Goal: Find specific page/section: Find specific page/section

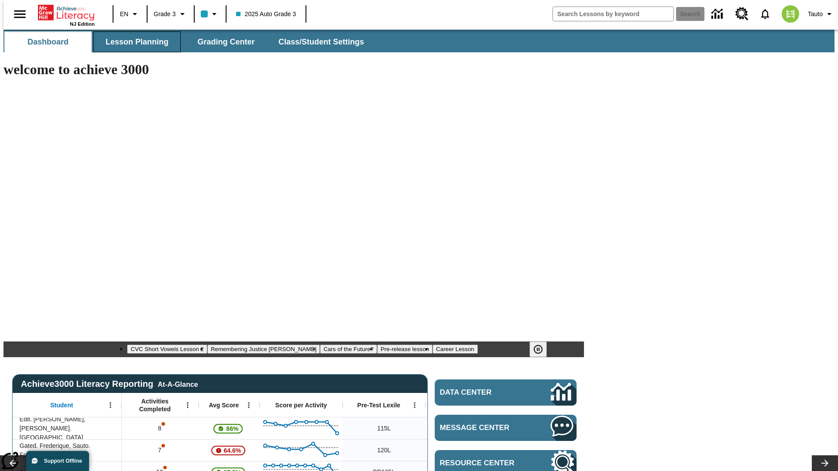
click at [134, 42] on span "Lesson Planning" at bounding box center [137, 42] width 63 height 10
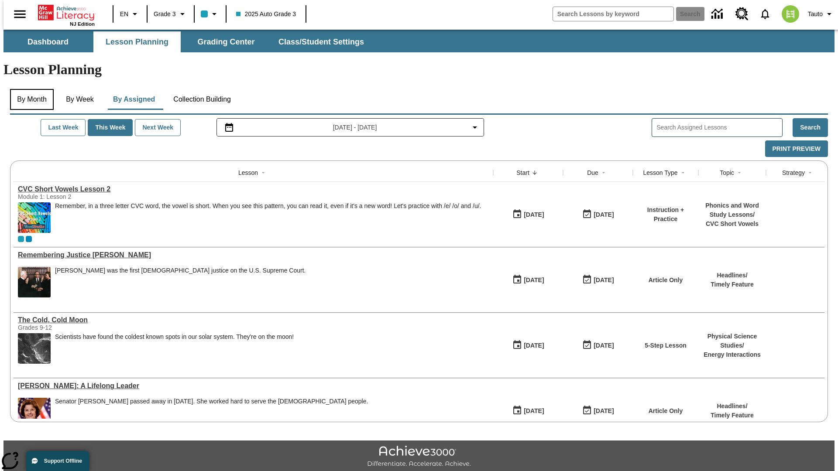
click at [29, 89] on button "By Month" at bounding box center [32, 99] width 44 height 21
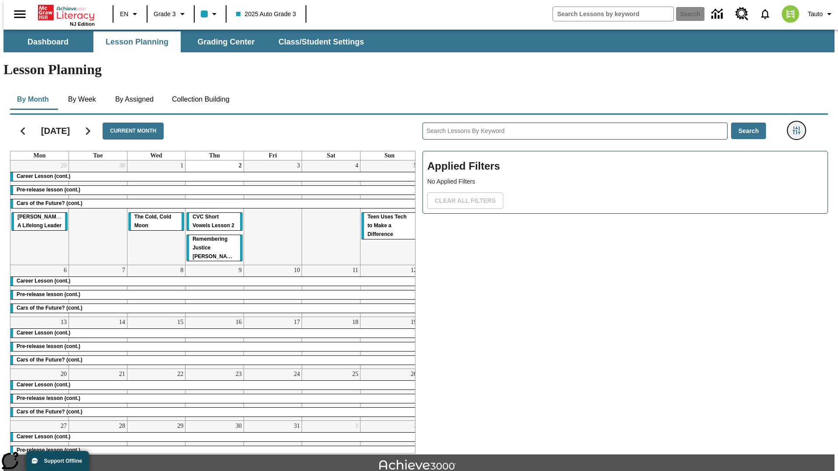
click at [799, 127] on icon "Filters Side menu" at bounding box center [797, 131] width 8 height 8
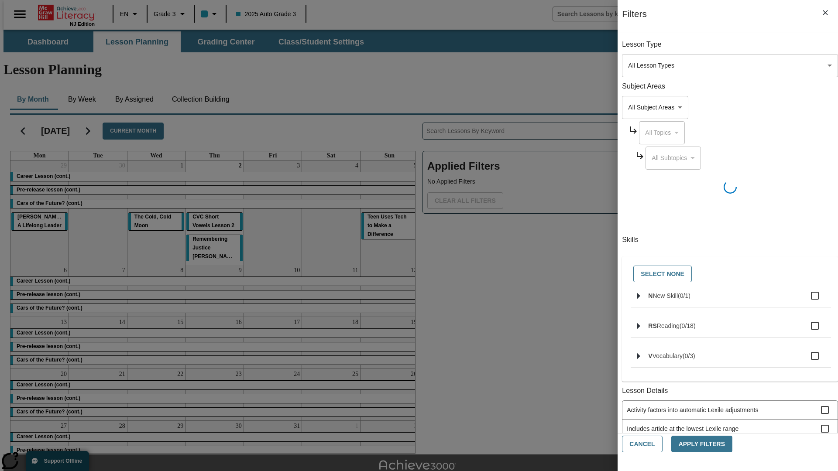
click at [629, 65] on body "Skip to main content [GEOGRAPHIC_DATA] Edition EN Grade 3 2025 Auto Grade 3 Sea…" at bounding box center [418, 270] width 831 height 481
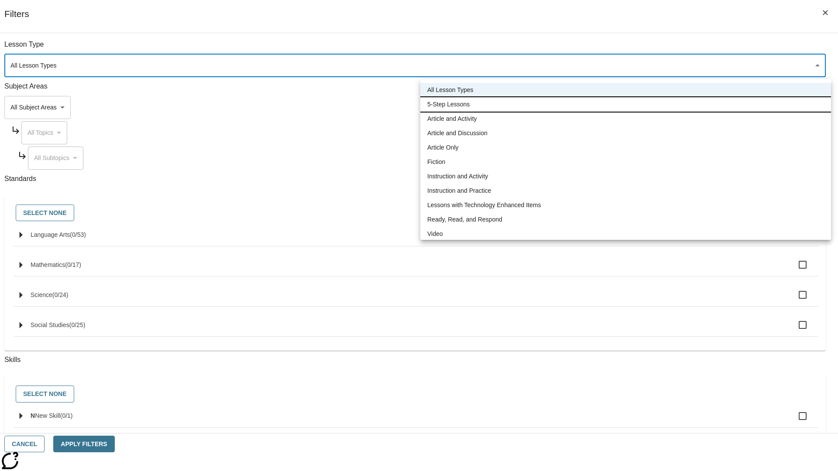
click at [626, 104] on li "5-Step Lessons" at bounding box center [625, 104] width 411 height 14
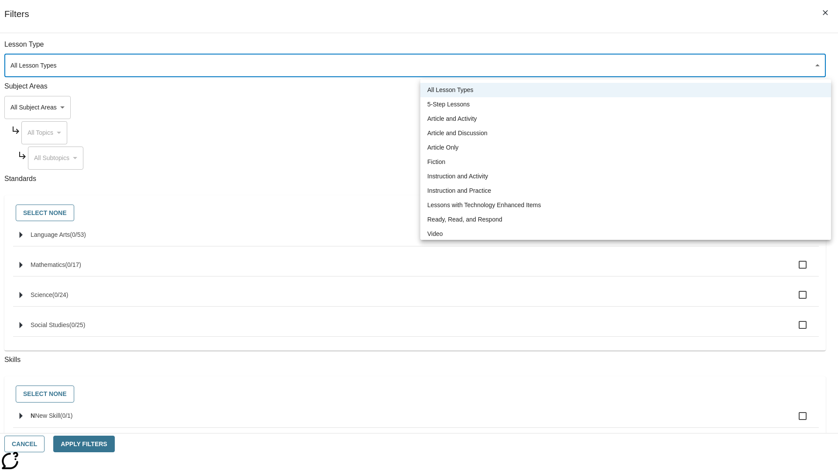
type input "1"
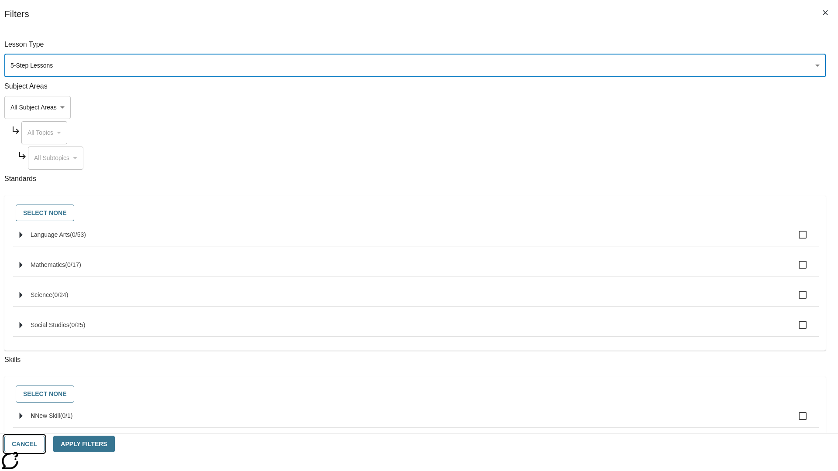
click at [45, 444] on button "Cancel" at bounding box center [24, 444] width 40 height 17
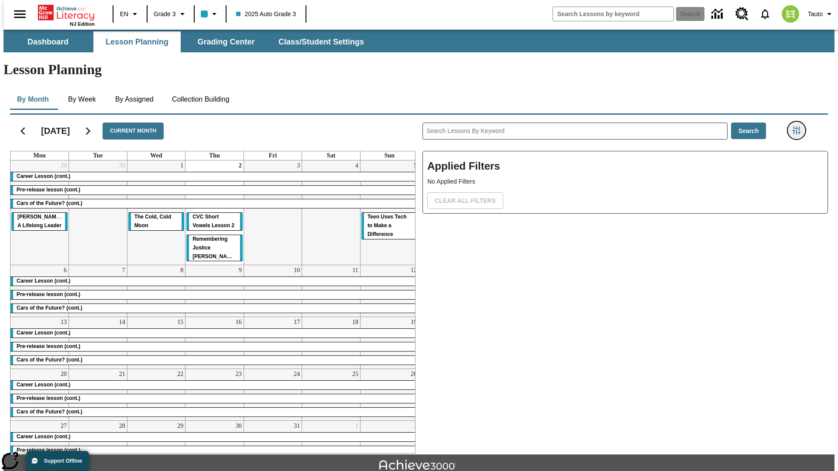
click at [799, 127] on icon "Filters Side menu" at bounding box center [797, 131] width 8 height 8
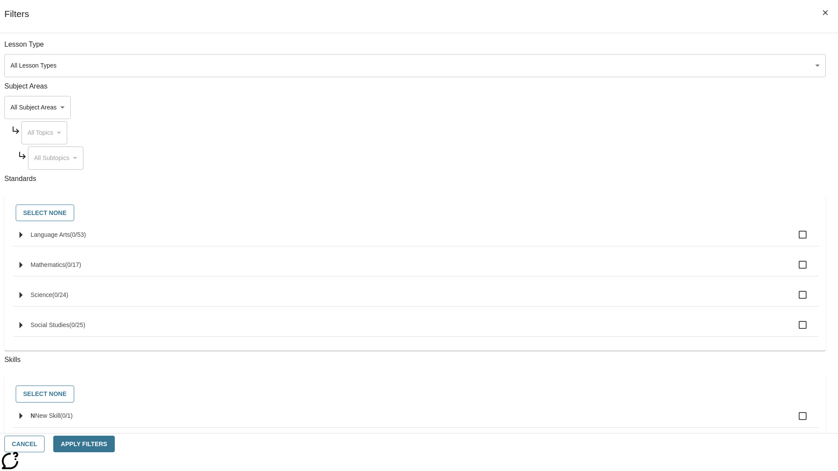
click at [629, 65] on body "Skip to main content [GEOGRAPHIC_DATA] Edition EN Grade 3 2025 Auto Grade 3 Sea…" at bounding box center [418, 270] width 831 height 481
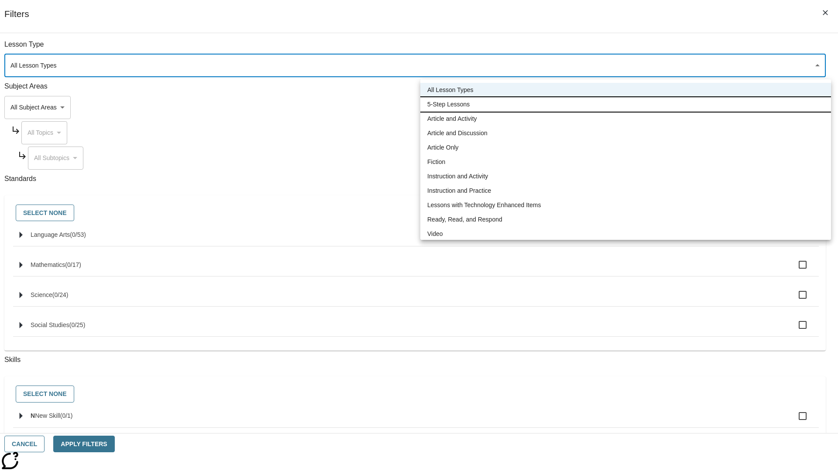
click at [626, 104] on li "5-Step Lessons" at bounding box center [625, 104] width 411 height 14
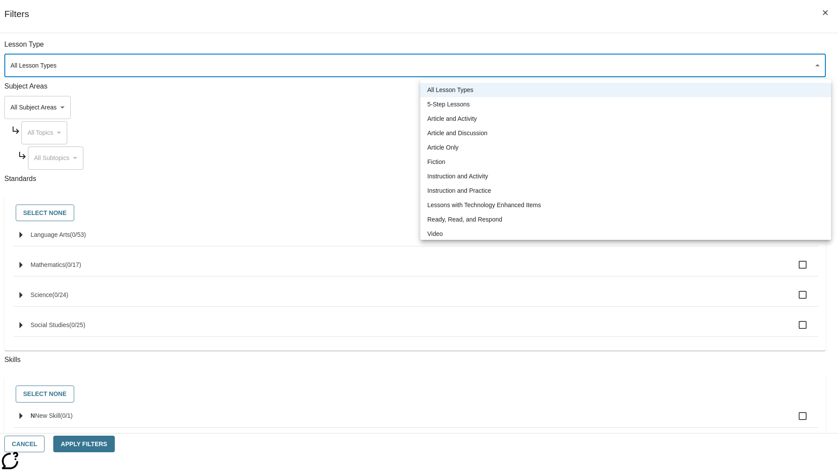
type input "1"
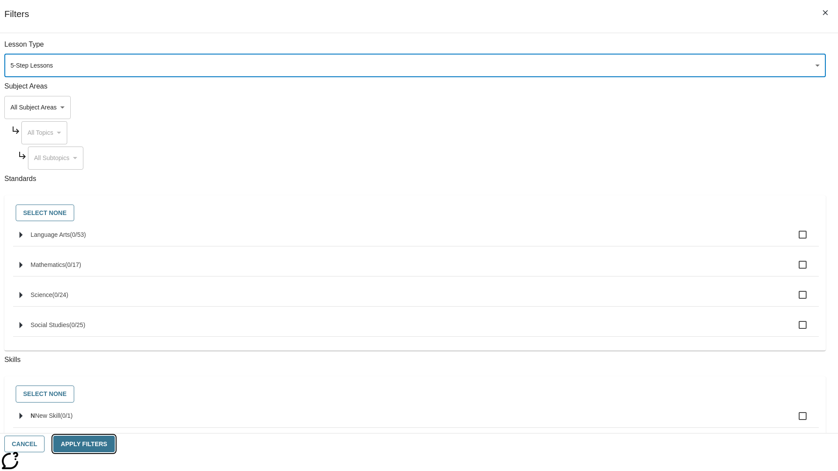
click at [114, 444] on button "Apply Filters" at bounding box center [83, 444] width 61 height 17
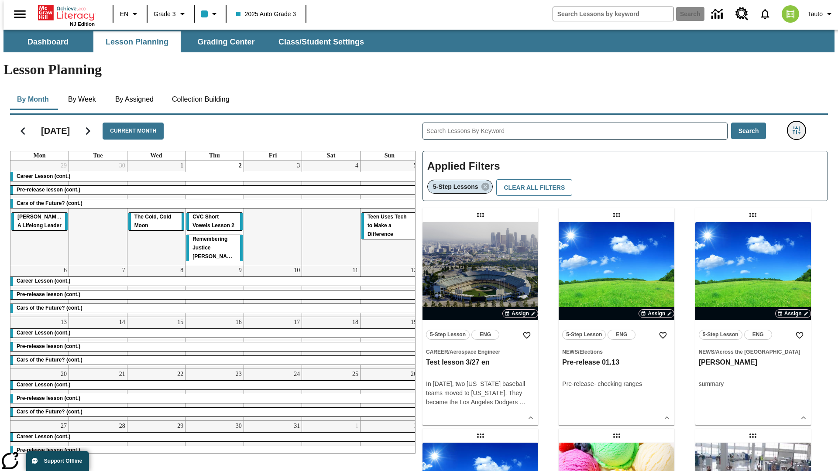
click at [799, 127] on icon "Filters Side menu" at bounding box center [797, 131] width 8 height 8
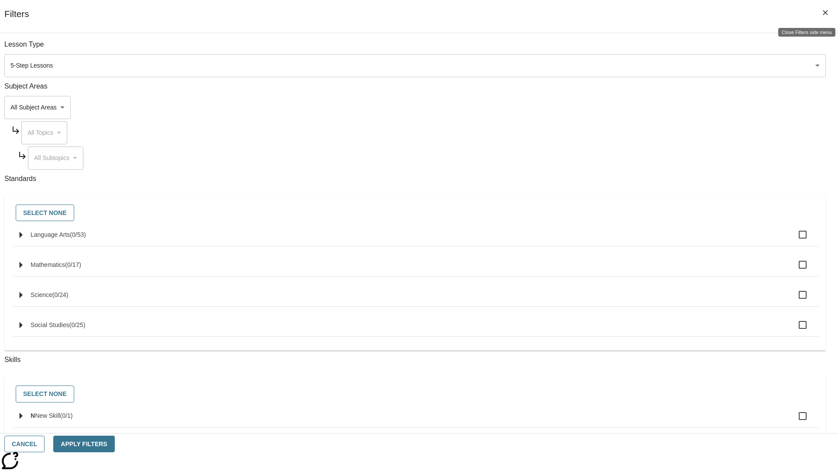
click at [825, 13] on icon "Close Filters side menu" at bounding box center [825, 12] width 5 height 5
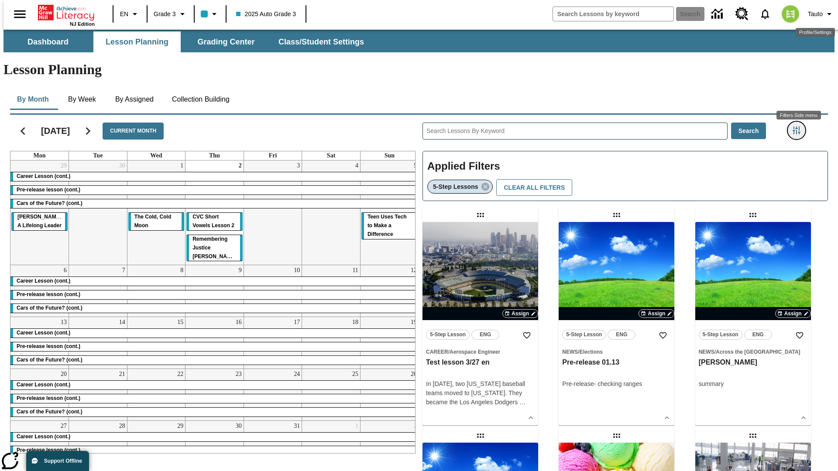
click at [799, 127] on icon "Filters Side menu" at bounding box center [797, 131] width 8 height 8
